Goal: Information Seeking & Learning: Learn about a topic

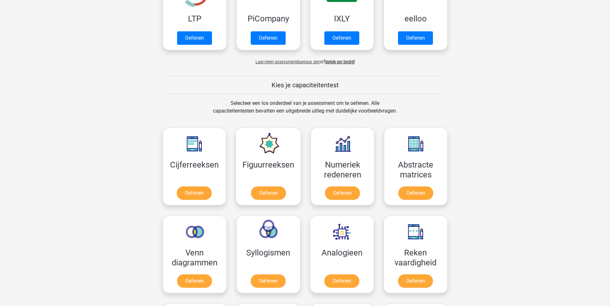
scroll to position [256, 0]
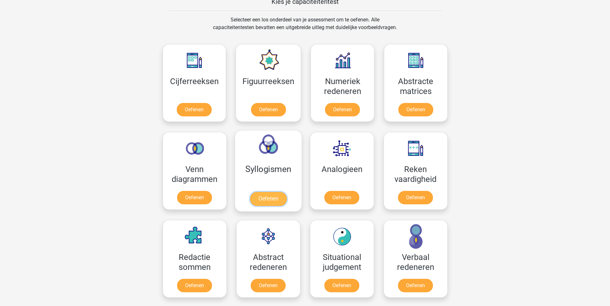
click at [273, 204] on link "Oefenen" at bounding box center [268, 199] width 37 height 14
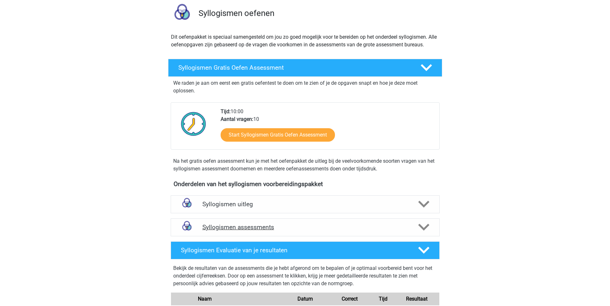
scroll to position [192, 0]
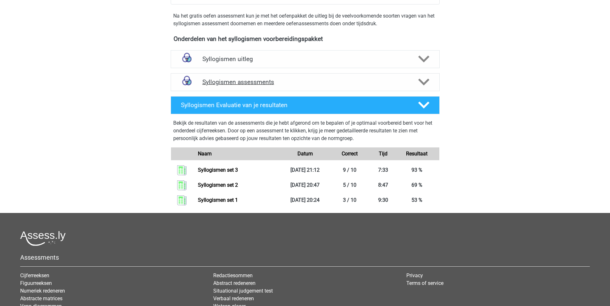
click at [242, 82] on h4 "Syllogismen assessments" at bounding box center [305, 81] width 206 height 7
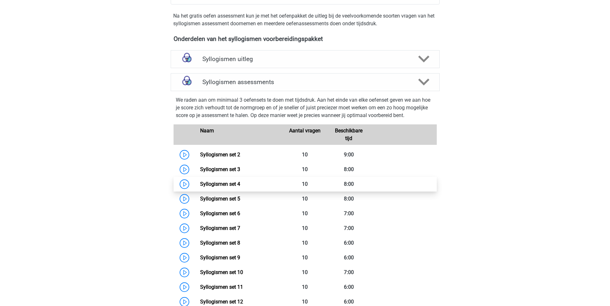
click at [200, 183] on link "Syllogismen set 4" at bounding box center [220, 184] width 40 height 6
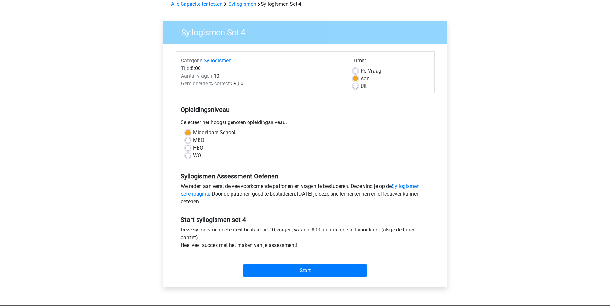
scroll to position [32, 0]
click at [306, 266] on input "Start" at bounding box center [305, 270] width 125 height 12
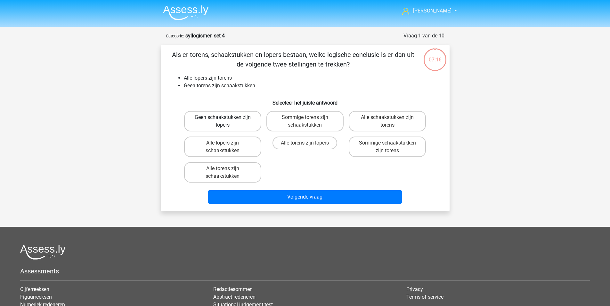
click at [237, 120] on label "Geen schaakstukken zijn lopers" at bounding box center [222, 121] width 77 height 20
click at [227, 120] on input "Geen schaakstukken zijn lopers" at bounding box center [225, 120] width 4 height 4
radio input "true"
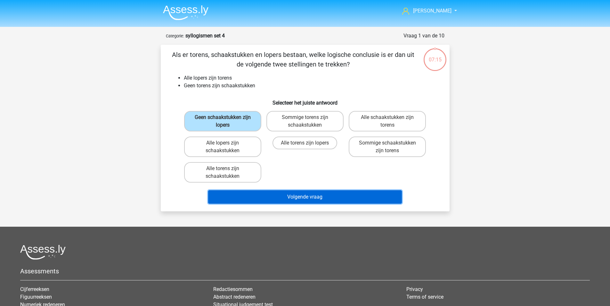
click at [303, 194] on button "Volgende vraag" at bounding box center [305, 197] width 194 height 13
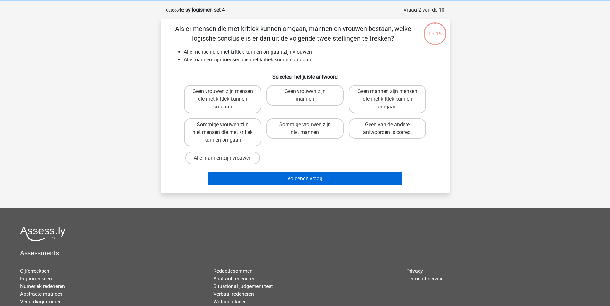
scroll to position [32, 0]
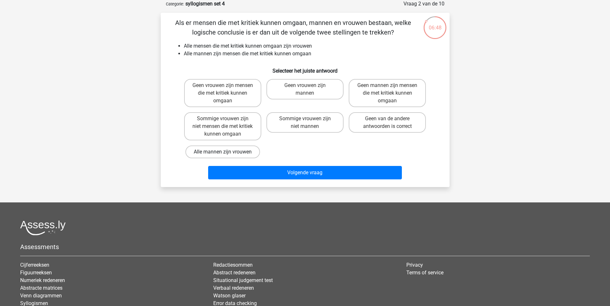
click at [229, 153] on label "Alle mannen zijn vrouwen" at bounding box center [222, 152] width 75 height 13
click at [227, 153] on input "Alle mannen zijn vrouwen" at bounding box center [225, 154] width 4 height 4
radio input "true"
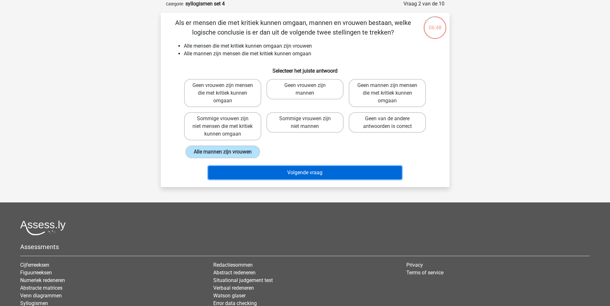
click at [295, 175] on button "Volgende vraag" at bounding box center [305, 172] width 194 height 13
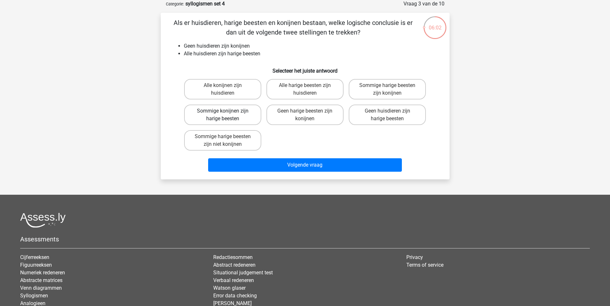
click at [233, 115] on label "Sommige konijnen zijn harige beesten" at bounding box center [222, 115] width 77 height 20
click at [227, 115] on input "Sommige konijnen zijn harige beesten" at bounding box center [225, 113] width 4 height 4
radio input "true"
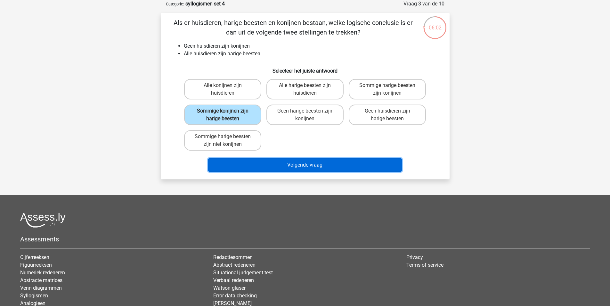
click at [272, 167] on button "Volgende vraag" at bounding box center [305, 165] width 194 height 13
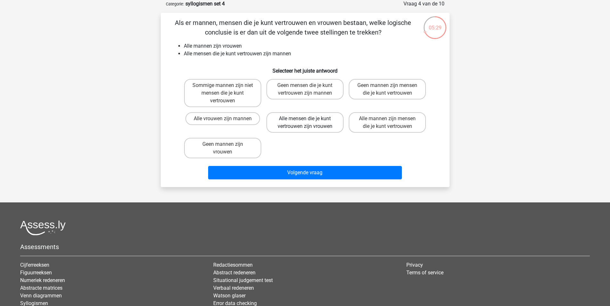
click at [311, 125] on label "Alle mensen die je kunt vertrouwen zijn vrouwen" at bounding box center [304, 122] width 77 height 20
click at [309, 123] on input "Alle mensen die je kunt vertrouwen zijn vrouwen" at bounding box center [307, 121] width 4 height 4
radio input "true"
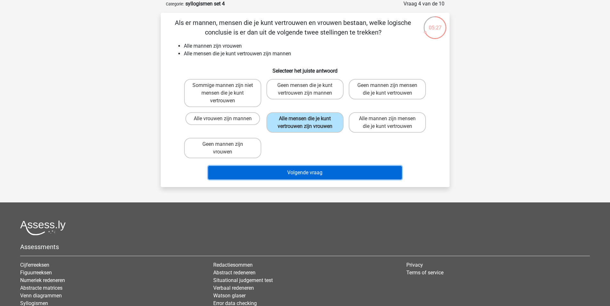
click at [286, 169] on button "Volgende vraag" at bounding box center [305, 172] width 194 height 13
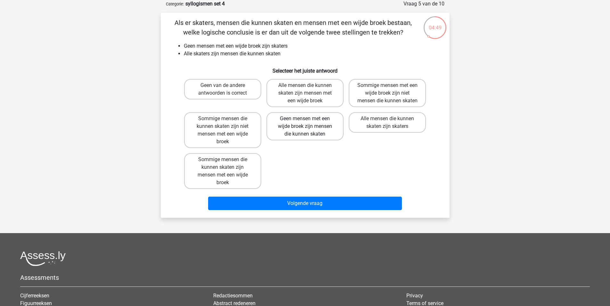
click at [309, 138] on label "Geen mensen met een wijde broek zijn mensen die kunnen skaten" at bounding box center [304, 126] width 77 height 28
click at [309, 123] on input "Geen mensen met een wijde broek zijn mensen die kunnen skaten" at bounding box center [307, 121] width 4 height 4
radio input "true"
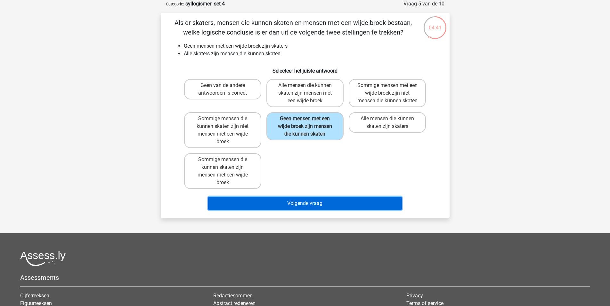
click at [304, 206] on button "Volgende vraag" at bounding box center [305, 203] width 194 height 13
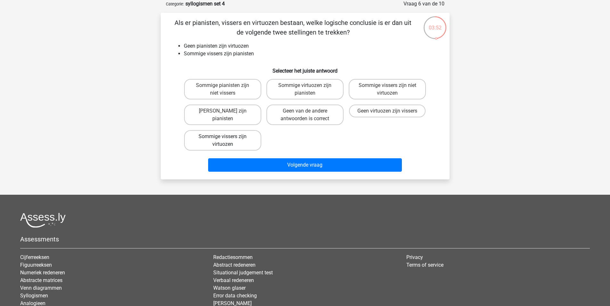
click at [229, 142] on label "Sommige vissers zijn virtuozen" at bounding box center [222, 140] width 77 height 20
click at [227, 141] on input "Sommige vissers zijn virtuozen" at bounding box center [225, 139] width 4 height 4
radio input "true"
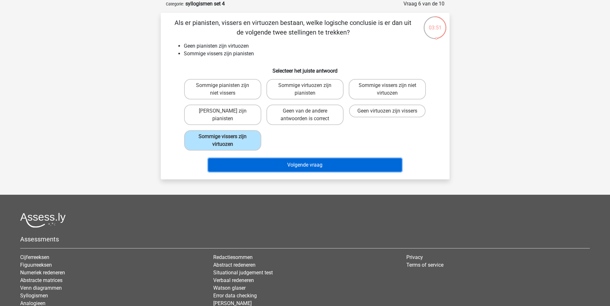
click at [250, 166] on button "Volgende vraag" at bounding box center [305, 165] width 194 height 13
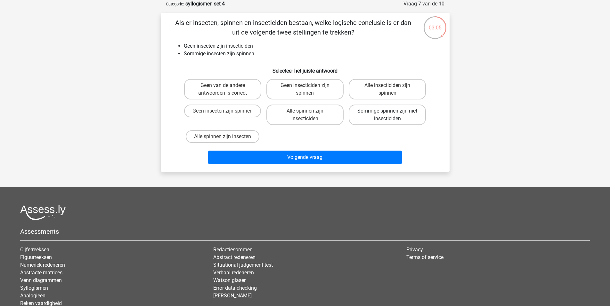
click at [389, 119] on label "Sommige spinnen zijn niet insecticiden" at bounding box center [387, 115] width 77 height 20
click at [389, 115] on input "Sommige spinnen zijn niet insecticiden" at bounding box center [389, 113] width 4 height 4
radio input "true"
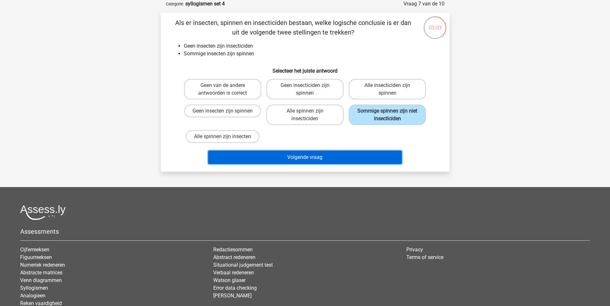
drag, startPoint x: 342, startPoint y: 159, endPoint x: 338, endPoint y: 159, distance: 3.5
click at [342, 159] on button "Volgende vraag" at bounding box center [305, 157] width 194 height 13
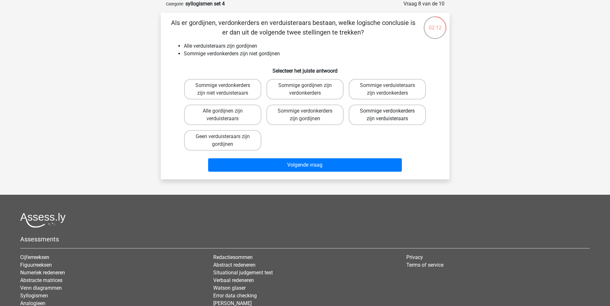
click at [389, 108] on label "Sommige verdonkerders zijn verduisteraars" at bounding box center [387, 115] width 77 height 20
click at [389, 111] on input "Sommige verdonkerders zijn verduisteraars" at bounding box center [389, 113] width 4 height 4
radio input "true"
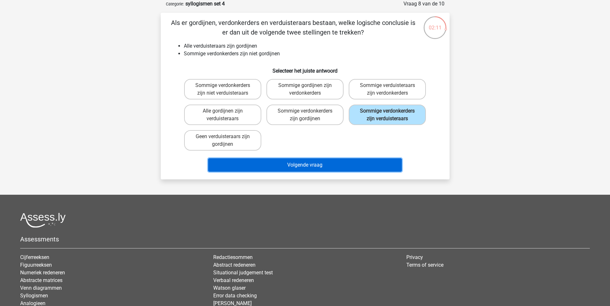
click at [316, 162] on button "Volgende vraag" at bounding box center [305, 165] width 194 height 13
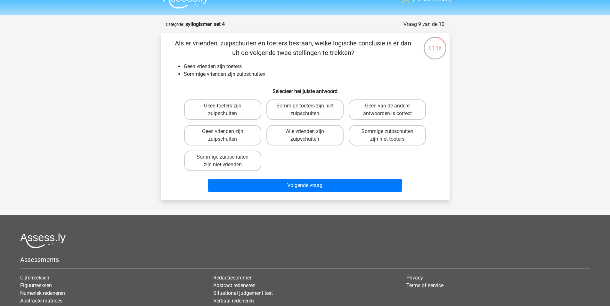
scroll to position [0, 0]
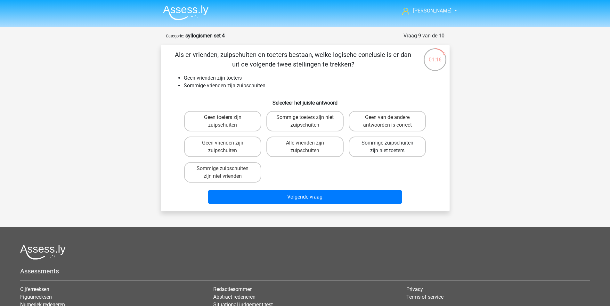
click at [388, 156] on div "Sommige zuipschuiten zijn niet toeters" at bounding box center [387, 147] width 82 height 26
click at [394, 149] on label "Sommige zuipschuiten zijn niet toeters" at bounding box center [387, 147] width 77 height 20
click at [392, 147] on input "Sommige zuipschuiten zijn niet toeters" at bounding box center [389, 145] width 4 height 4
radio input "true"
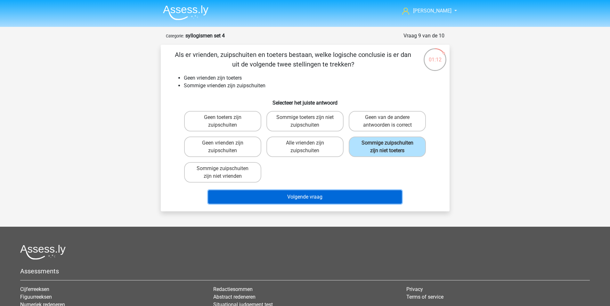
click at [347, 203] on button "Volgende vraag" at bounding box center [305, 197] width 194 height 13
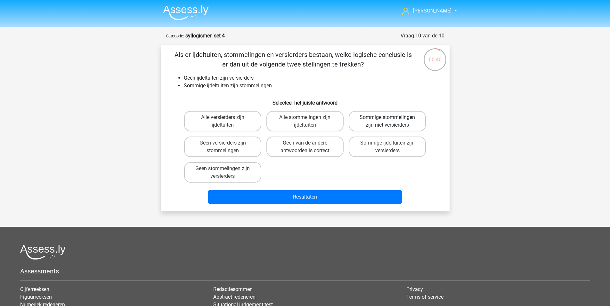
click at [411, 121] on label "Sommige stommelingen zijn niet versierders" at bounding box center [387, 121] width 77 height 20
click at [392, 121] on input "Sommige stommelingen zijn niet versierders" at bounding box center [389, 120] width 4 height 4
radio input "true"
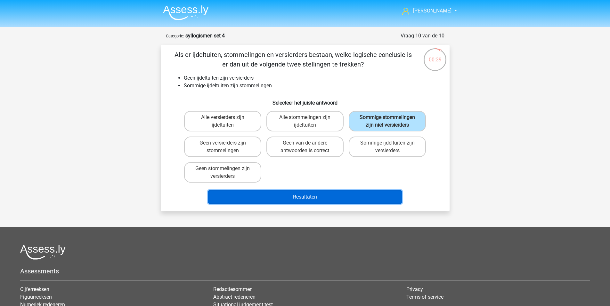
click at [354, 196] on button "Resultaten" at bounding box center [305, 197] width 194 height 13
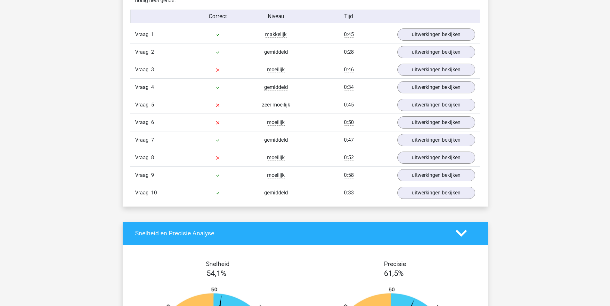
scroll to position [416, 0]
